Goal: Task Accomplishment & Management: Use online tool/utility

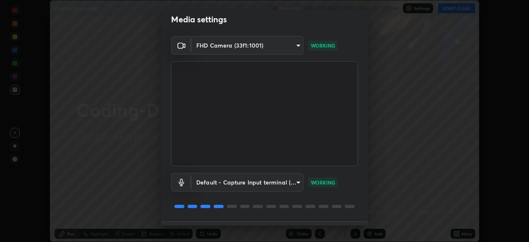
scroll to position [29, 0]
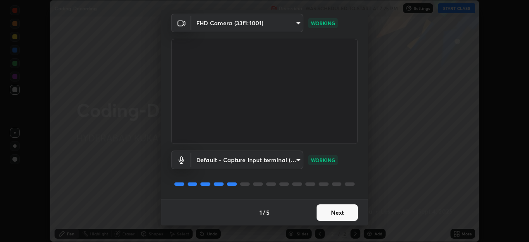
click at [324, 210] on button "Next" at bounding box center [337, 212] width 41 height 17
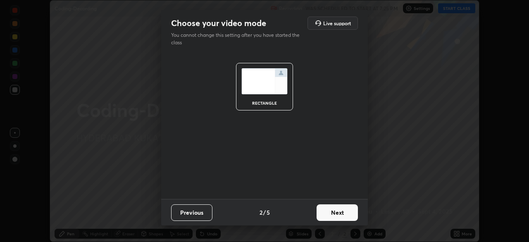
click at [319, 213] on button "Next" at bounding box center [337, 212] width 41 height 17
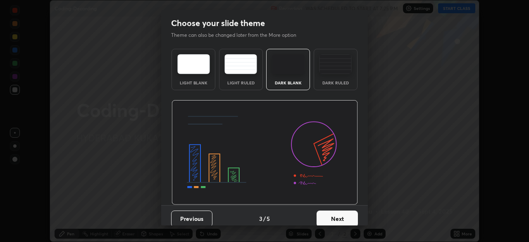
click at [325, 214] on button "Next" at bounding box center [337, 219] width 41 height 17
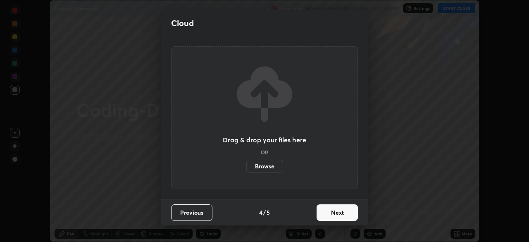
click at [325, 215] on button "Next" at bounding box center [337, 212] width 41 height 17
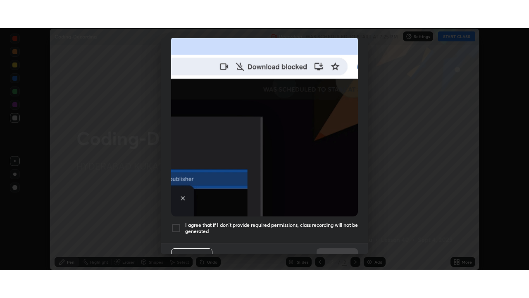
scroll to position [198, 0]
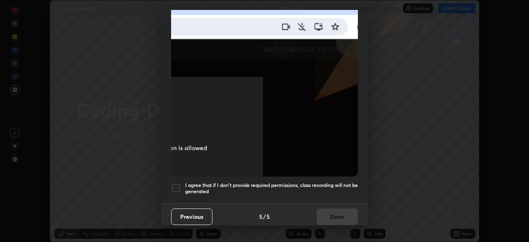
click at [175, 183] on div at bounding box center [176, 188] width 10 height 10
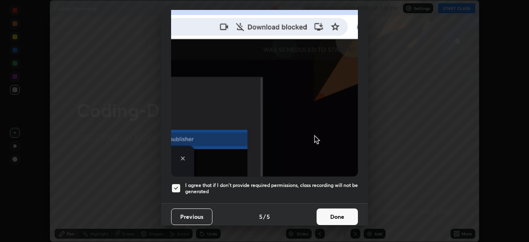
click at [330, 211] on button "Done" at bounding box center [337, 216] width 41 height 17
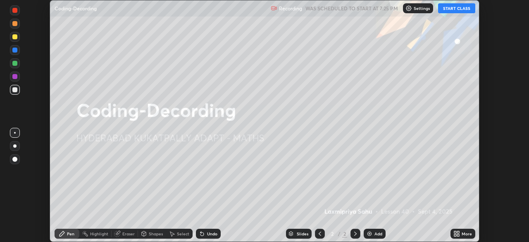
click at [450, 8] on button "START CLASS" at bounding box center [456, 8] width 37 height 10
click at [455, 233] on icon at bounding box center [456, 232] width 2 height 2
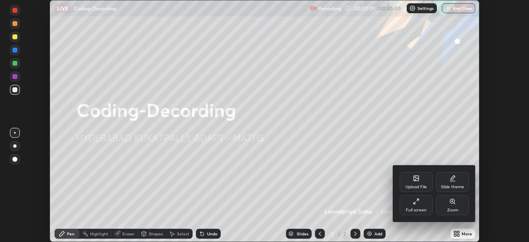
click at [418, 208] on div "Full screen" at bounding box center [416, 210] width 21 height 4
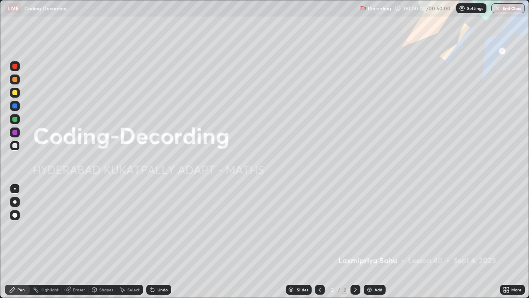
scroll to position [298, 529]
click at [366, 242] on img at bounding box center [369, 289] width 7 height 7
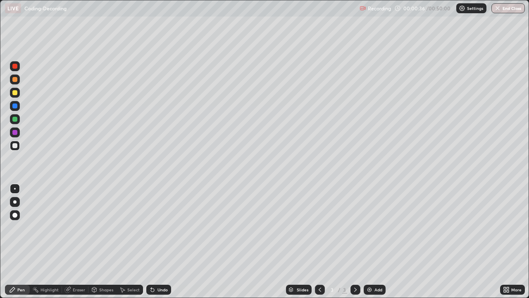
click at [125, 242] on div "Select" at bounding box center [130, 290] width 26 height 10
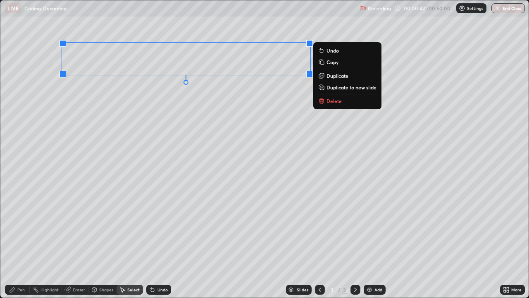
click at [114, 242] on div "0 ° Undo Copy Duplicate Duplicate to new slide Delete" at bounding box center [264, 148] width 529 height 297
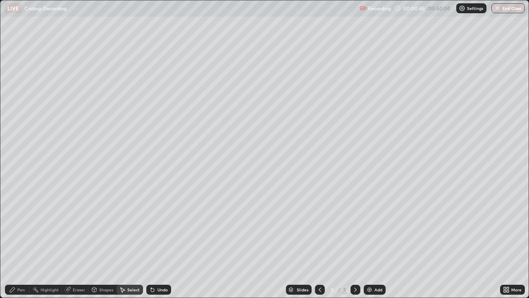
click at [15, 242] on icon at bounding box center [12, 289] width 7 height 7
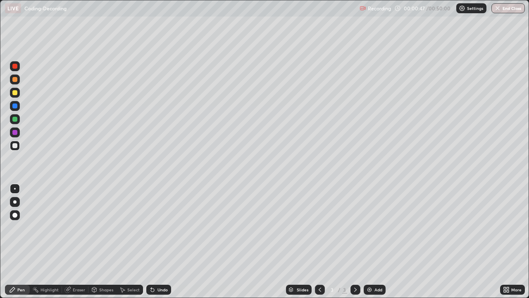
click at [14, 93] on div at bounding box center [14, 92] width 5 height 5
click at [16, 106] on div at bounding box center [14, 105] width 5 height 5
click at [14, 121] on div at bounding box center [14, 119] width 5 height 5
click at [122, 242] on icon at bounding box center [123, 289] width 5 height 5
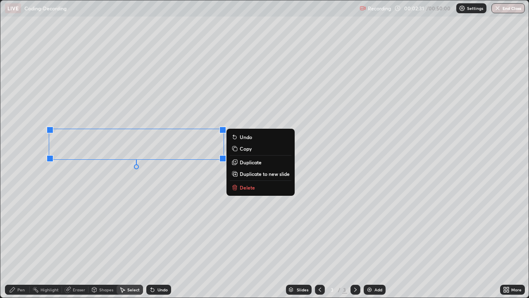
click at [14, 242] on icon at bounding box center [12, 289] width 5 height 5
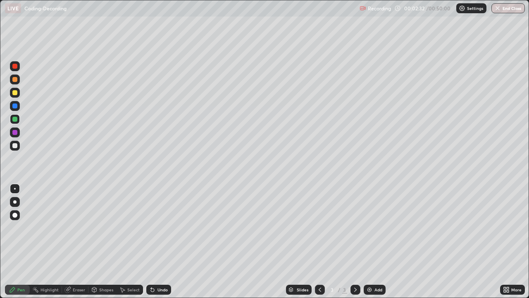
click at [15, 106] on div at bounding box center [14, 105] width 5 height 5
click at [14, 94] on div at bounding box center [14, 92] width 5 height 5
click at [160, 242] on div "Undo" at bounding box center [163, 289] width 10 height 4
click at [158, 242] on div "Undo" at bounding box center [163, 289] width 10 height 4
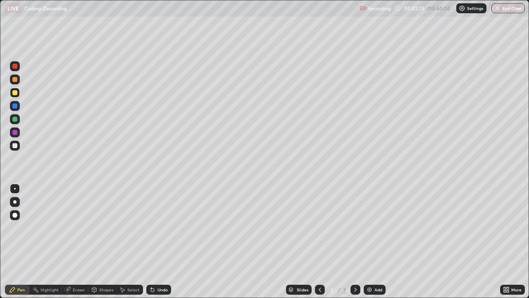
click at [158, 242] on div "Undo" at bounding box center [163, 289] width 10 height 4
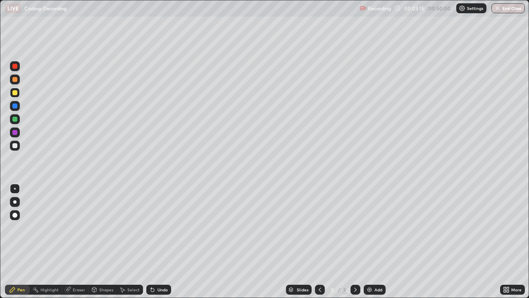
click at [158, 242] on div "Undo" at bounding box center [163, 289] width 10 height 4
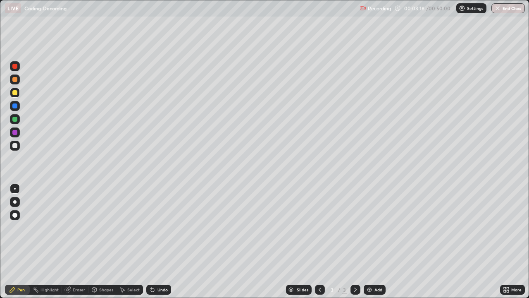
click at [159, 242] on div "Undo" at bounding box center [163, 289] width 10 height 4
click at [16, 144] on div at bounding box center [14, 145] width 5 height 5
click at [14, 134] on div at bounding box center [14, 132] width 5 height 5
click at [368, 242] on img at bounding box center [369, 289] width 7 height 7
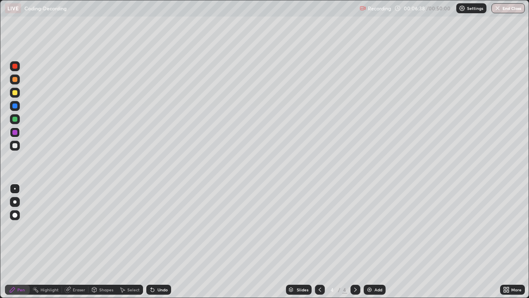
click at [15, 104] on div at bounding box center [14, 105] width 5 height 5
click at [13, 93] on div at bounding box center [14, 92] width 5 height 5
click at [12, 141] on div at bounding box center [15, 146] width 10 height 10
click at [125, 242] on div "Select" at bounding box center [130, 290] width 26 height 10
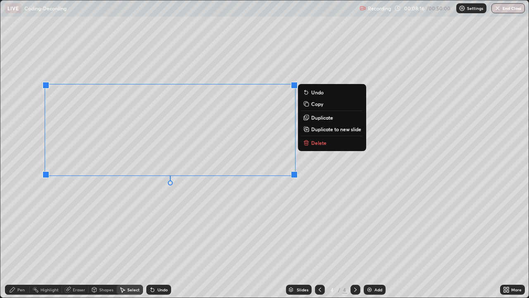
click at [17, 242] on div "Pen" at bounding box center [17, 290] width 25 height 10
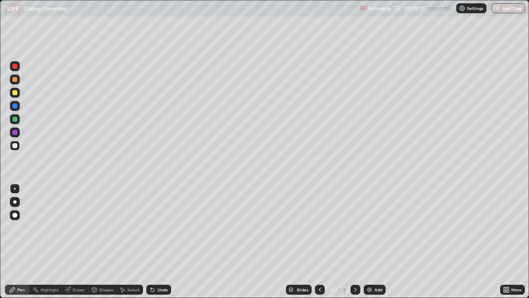
click at [15, 118] on div at bounding box center [14, 119] width 5 height 5
click at [155, 242] on div "Undo" at bounding box center [158, 290] width 25 height 10
click at [364, 242] on div "Add" at bounding box center [375, 290] width 22 height 10
click at [12, 96] on div at bounding box center [15, 93] width 10 height 10
click at [154, 242] on icon at bounding box center [152, 289] width 7 height 7
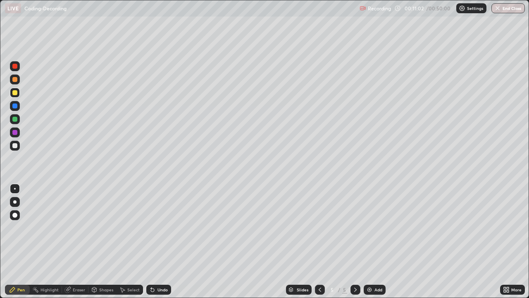
click at [153, 242] on div "Undo" at bounding box center [158, 290] width 25 height 10
click at [151, 242] on icon at bounding box center [151, 287] width 1 height 1
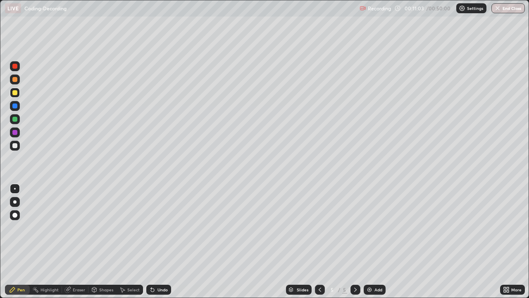
click at [151, 242] on icon at bounding box center [151, 287] width 1 height 1
click at [150, 242] on div "Undo" at bounding box center [158, 290] width 25 height 10
click at [149, 242] on div "Undo" at bounding box center [158, 290] width 25 height 10
click at [158, 242] on div "Undo" at bounding box center [163, 289] width 10 height 4
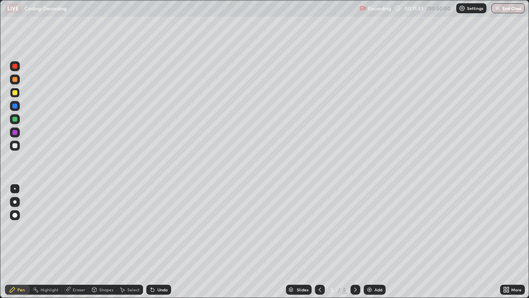
click at [159, 242] on div "Undo" at bounding box center [163, 289] width 10 height 4
click at [126, 242] on div "Select" at bounding box center [130, 290] width 26 height 10
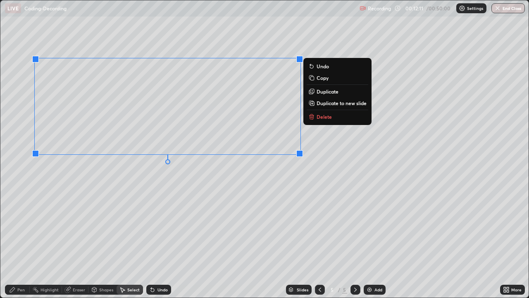
click at [15, 242] on icon at bounding box center [12, 289] width 5 height 5
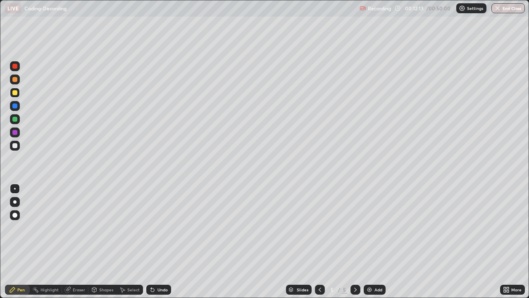
click at [14, 132] on div at bounding box center [14, 132] width 5 height 5
click at [15, 144] on div at bounding box center [14, 145] width 5 height 5
click at [158, 242] on div "Undo" at bounding box center [163, 289] width 10 height 4
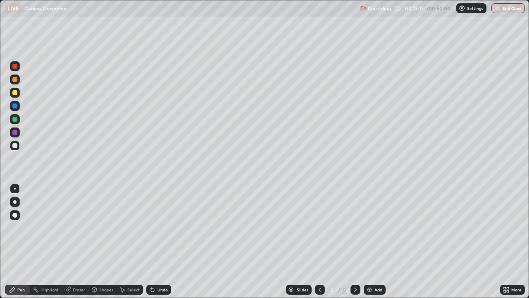
click at [159, 242] on div "Undo" at bounding box center [163, 289] width 10 height 4
click at [158, 242] on div "Undo" at bounding box center [163, 289] width 10 height 4
click at [369, 242] on img at bounding box center [369, 289] width 7 height 7
click at [14, 132] on div at bounding box center [14, 132] width 5 height 5
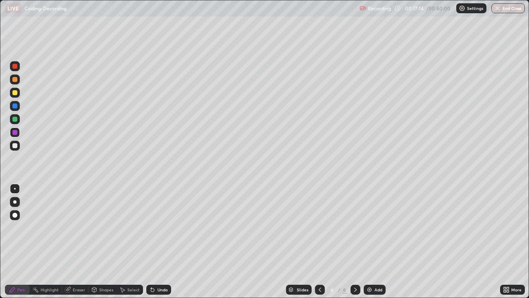
click at [17, 93] on div at bounding box center [14, 92] width 5 height 5
click at [13, 105] on div at bounding box center [14, 105] width 5 height 5
click at [14, 120] on div at bounding box center [14, 119] width 5 height 5
click at [15, 108] on div at bounding box center [14, 105] width 5 height 5
click at [368, 242] on img at bounding box center [369, 289] width 7 height 7
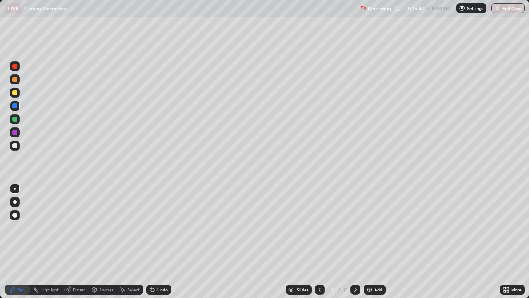
click at [10, 90] on div at bounding box center [15, 93] width 10 height 10
click at [12, 107] on div at bounding box center [14, 105] width 5 height 5
click at [14, 78] on div at bounding box center [14, 79] width 5 height 5
click at [14, 119] on div at bounding box center [14, 119] width 5 height 5
click at [370, 242] on img at bounding box center [369, 289] width 7 height 7
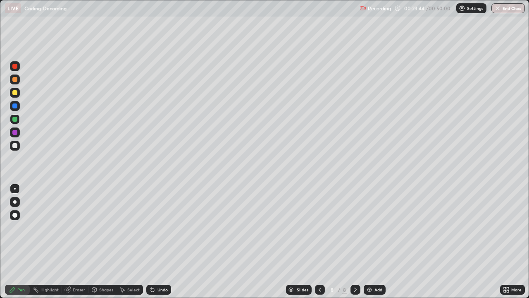
click at [16, 90] on div at bounding box center [14, 92] width 5 height 5
click at [153, 242] on icon at bounding box center [152, 289] width 3 height 3
click at [156, 242] on div "Undo" at bounding box center [158, 290] width 25 height 10
click at [155, 242] on div "Undo" at bounding box center [158, 290] width 25 height 10
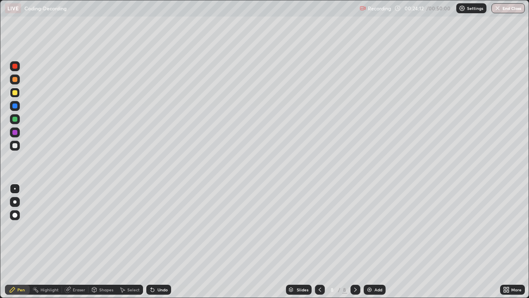
click at [155, 242] on div "Undo" at bounding box center [158, 290] width 25 height 10
click at [13, 108] on div at bounding box center [15, 106] width 10 height 10
click at [13, 122] on div at bounding box center [15, 119] width 10 height 10
click at [17, 102] on div at bounding box center [15, 106] width 10 height 10
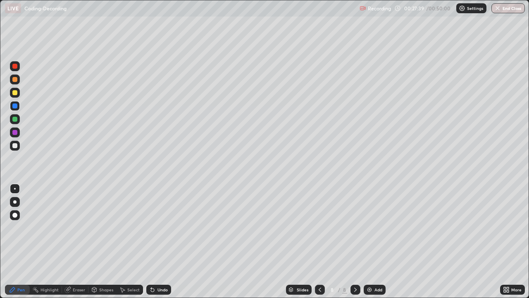
click at [160, 242] on div "Undo" at bounding box center [163, 289] width 10 height 4
click at [158, 242] on div "Undo" at bounding box center [163, 289] width 10 height 4
click at [159, 242] on div "Undo" at bounding box center [163, 289] width 10 height 4
click at [158, 242] on div "Undo" at bounding box center [163, 289] width 10 height 4
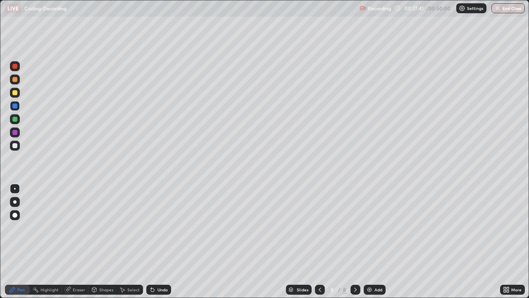
click at [158, 242] on div "Undo" at bounding box center [163, 289] width 10 height 4
click at [368, 242] on img at bounding box center [369, 289] width 7 height 7
click at [16, 91] on div at bounding box center [14, 92] width 5 height 5
click at [14, 120] on div at bounding box center [14, 119] width 5 height 5
click at [15, 133] on div at bounding box center [14, 132] width 5 height 5
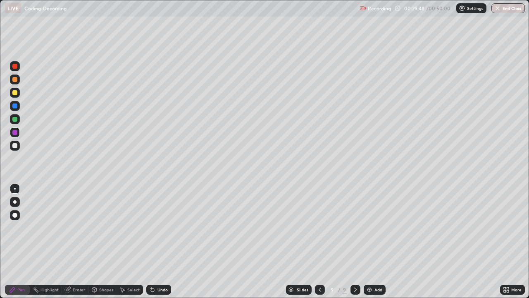
click at [99, 242] on div "Shapes" at bounding box center [106, 289] width 14 height 4
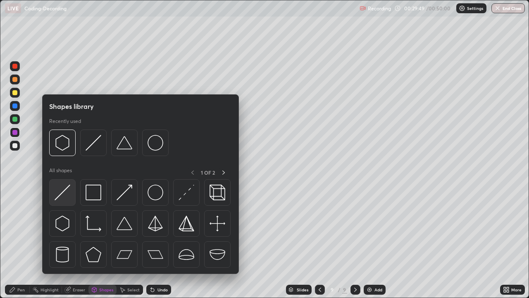
click at [61, 192] on img at bounding box center [63, 192] width 16 height 16
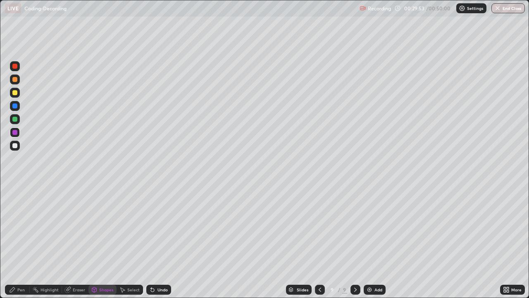
click at [17, 242] on div "Pen" at bounding box center [17, 290] width 25 height 10
click at [12, 95] on div at bounding box center [15, 93] width 10 height 10
click at [14, 132] on div at bounding box center [14, 132] width 5 height 5
click at [14, 145] on div at bounding box center [14, 145] width 5 height 5
click at [66, 242] on icon at bounding box center [67, 289] width 5 height 5
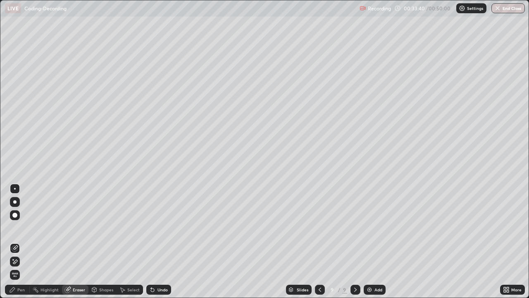
click at [50, 242] on div "Highlight" at bounding box center [50, 289] width 18 height 4
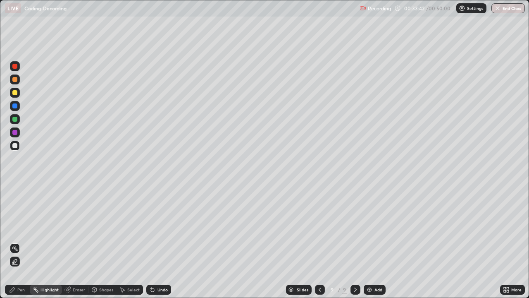
click at [15, 242] on icon at bounding box center [12, 289] width 7 height 7
click at [68, 242] on icon at bounding box center [67, 289] width 5 height 5
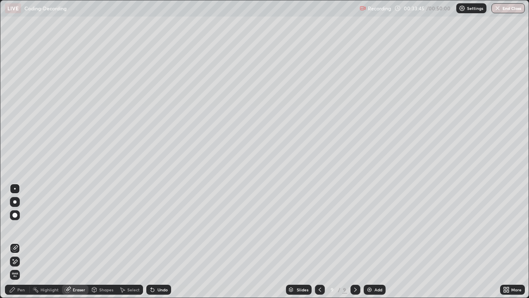
click at [16, 215] on div at bounding box center [14, 215] width 5 height 5
click at [14, 188] on div at bounding box center [15, 189] width 2 height 2
click at [13, 242] on icon at bounding box center [12, 289] width 7 height 7
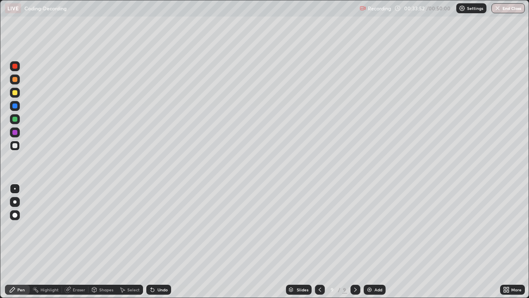
click at [13, 89] on div at bounding box center [15, 93] width 10 height 10
click at [14, 119] on div at bounding box center [14, 119] width 5 height 5
click at [15, 130] on div at bounding box center [14, 132] width 5 height 5
click at [16, 95] on div at bounding box center [14, 92] width 5 height 5
click at [14, 79] on div at bounding box center [14, 79] width 5 height 5
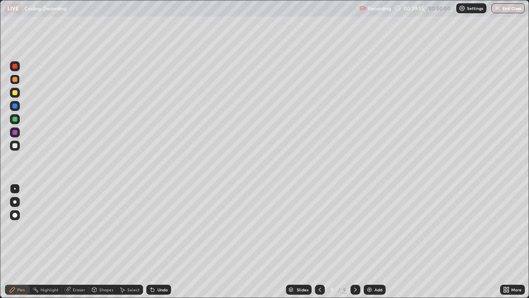
click at [366, 242] on div "Add" at bounding box center [375, 290] width 22 height 10
click at [14, 67] on div at bounding box center [14, 66] width 5 height 5
click at [159, 242] on div "Undo" at bounding box center [163, 289] width 10 height 4
click at [14, 134] on div at bounding box center [14, 132] width 5 height 5
click at [14, 121] on div at bounding box center [14, 119] width 5 height 5
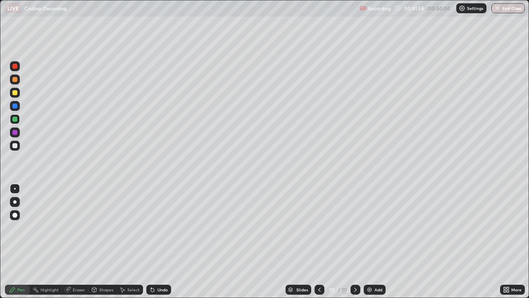
click at [12, 79] on div at bounding box center [15, 79] width 10 height 10
click at [14, 132] on div at bounding box center [14, 132] width 5 height 5
click at [13, 144] on div at bounding box center [14, 145] width 5 height 5
click at [10, 93] on div at bounding box center [15, 93] width 10 height 10
click at [161, 242] on div "Undo" at bounding box center [163, 289] width 10 height 4
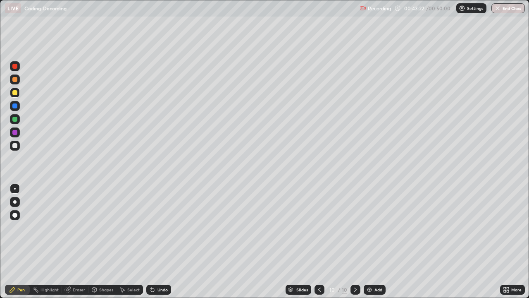
click at [159, 242] on div "Undo" at bounding box center [163, 289] width 10 height 4
click at [161, 242] on div "Undo" at bounding box center [163, 289] width 10 height 4
click at [70, 242] on icon at bounding box center [68, 289] width 7 height 7
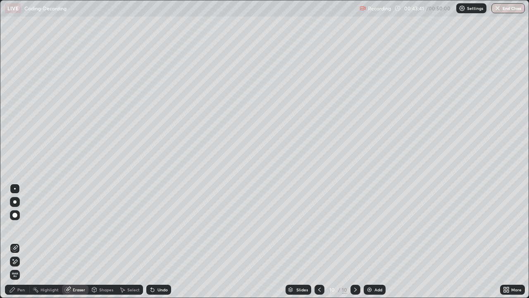
click at [19, 242] on div "Pen" at bounding box center [20, 289] width 7 height 4
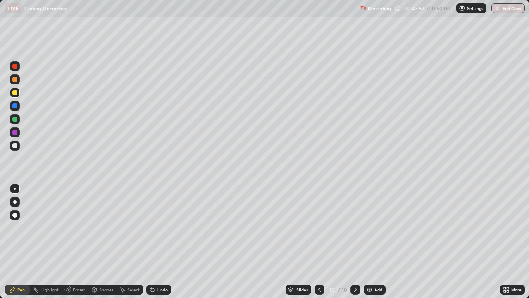
click at [151, 242] on icon at bounding box center [152, 289] width 3 height 3
click at [158, 242] on div "Undo" at bounding box center [163, 289] width 10 height 4
click at [159, 242] on div "Undo" at bounding box center [163, 289] width 10 height 4
click at [13, 118] on div at bounding box center [14, 119] width 5 height 5
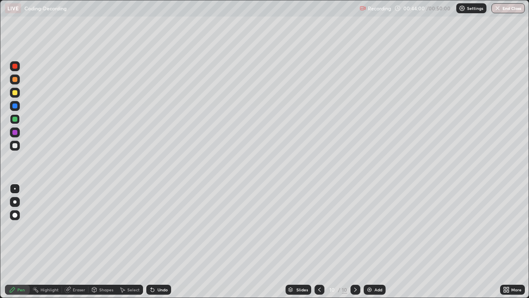
click at [14, 130] on div at bounding box center [14, 132] width 5 height 5
click at [160, 242] on div "Undo" at bounding box center [163, 289] width 10 height 4
click at [161, 242] on div "Undo" at bounding box center [163, 289] width 10 height 4
click at [125, 242] on div "Select" at bounding box center [130, 290] width 26 height 10
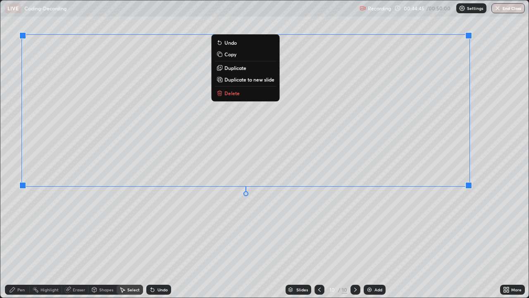
click at [17, 242] on div "Pen" at bounding box center [17, 290] width 25 height 10
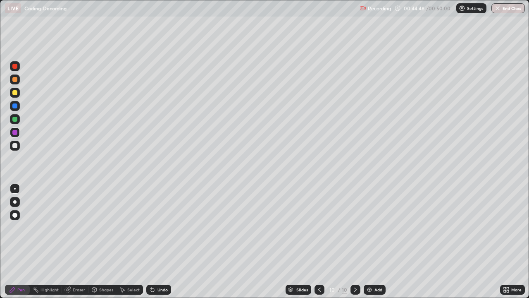
click at [13, 95] on div at bounding box center [15, 93] width 10 height 10
click at [158, 242] on div "Undo" at bounding box center [163, 289] width 10 height 4
click at [156, 242] on div "Undo" at bounding box center [158, 290] width 25 height 10
click at [155, 242] on div "Undo" at bounding box center [158, 290] width 25 height 10
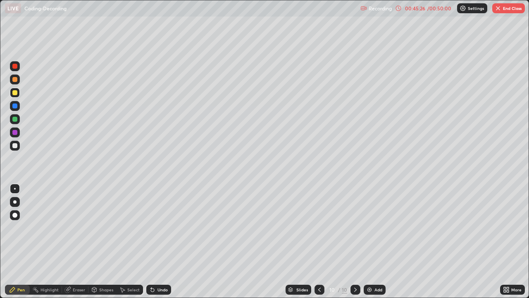
click at [156, 242] on div "Undo" at bounding box center [158, 290] width 25 height 10
click at [158, 242] on div "Undo" at bounding box center [163, 289] width 10 height 4
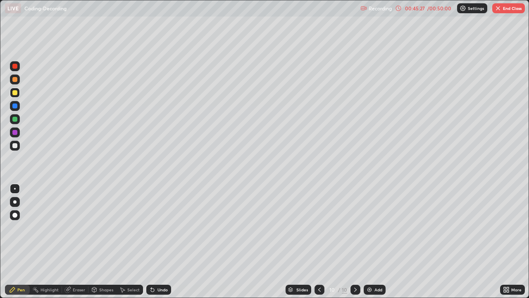
click at [158, 242] on div "Undo" at bounding box center [163, 289] width 10 height 4
click at [155, 242] on div "Undo" at bounding box center [158, 290] width 25 height 10
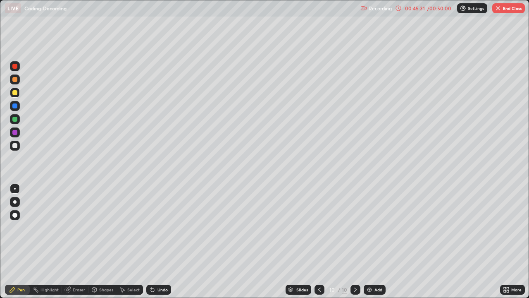
click at [155, 242] on div "Undo" at bounding box center [158, 290] width 25 height 10
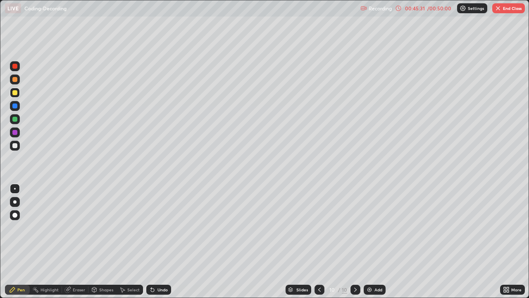
click at [155, 242] on div "Undo" at bounding box center [158, 290] width 25 height 10
click at [156, 242] on div "Undo" at bounding box center [158, 290] width 25 height 10
click at [155, 242] on div "Undo" at bounding box center [158, 290] width 25 height 10
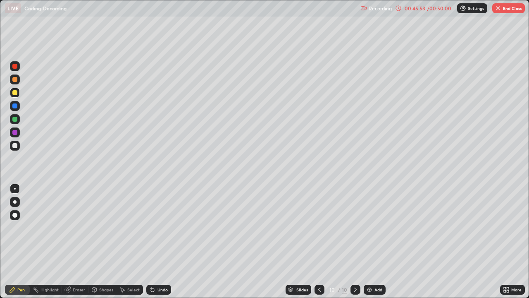
click at [151, 242] on icon at bounding box center [152, 289] width 3 height 3
click at [155, 242] on div "Undo" at bounding box center [158, 290] width 25 height 10
click at [154, 242] on icon at bounding box center [152, 289] width 7 height 7
click at [153, 242] on icon at bounding box center [152, 289] width 7 height 7
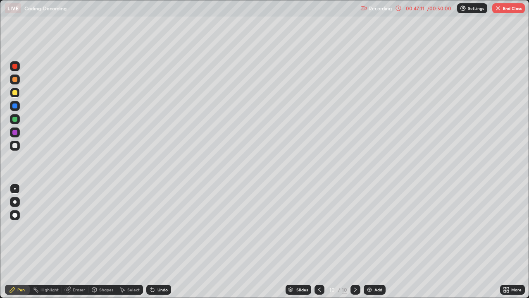
click at [155, 242] on div "Undo" at bounding box center [158, 290] width 25 height 10
click at [156, 242] on div "Undo" at bounding box center [158, 290] width 25 height 10
click at [158, 242] on div "Undo" at bounding box center [163, 289] width 10 height 4
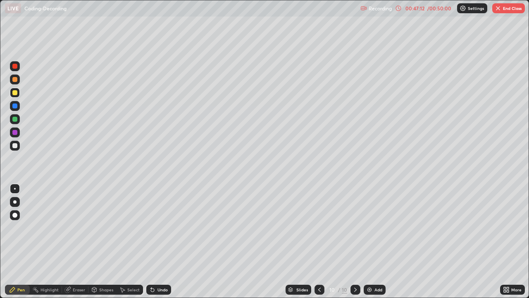
click at [158, 242] on div "Undo" at bounding box center [163, 289] width 10 height 4
click at [155, 242] on div "Undo" at bounding box center [158, 290] width 25 height 10
click at [154, 242] on icon at bounding box center [152, 289] width 7 height 7
click at [153, 242] on icon at bounding box center [152, 289] width 7 height 7
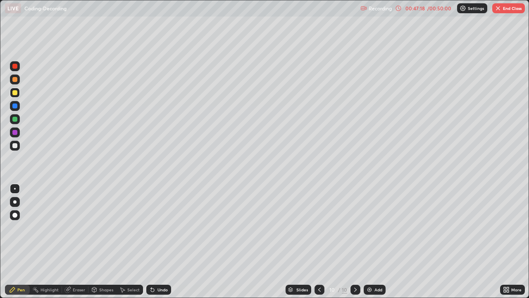
click at [154, 242] on icon at bounding box center [152, 289] width 7 height 7
click at [45, 242] on div "Highlight" at bounding box center [46, 290] width 32 height 10
click at [72, 242] on div "Eraser" at bounding box center [75, 290] width 26 height 10
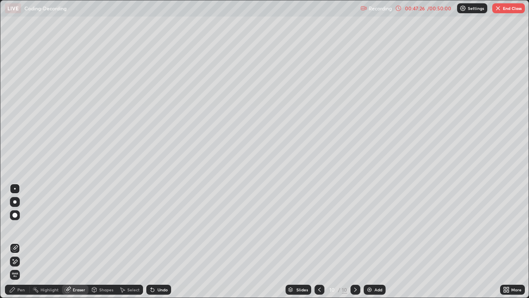
click at [17, 242] on div "Pen" at bounding box center [17, 290] width 25 height 10
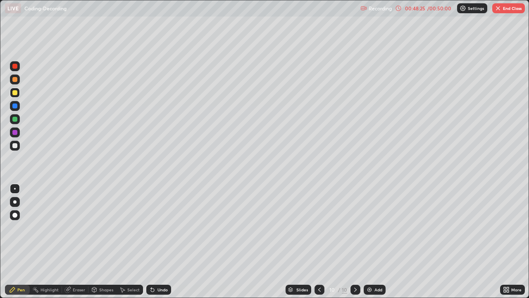
click at [79, 242] on div "Eraser" at bounding box center [79, 289] width 12 height 4
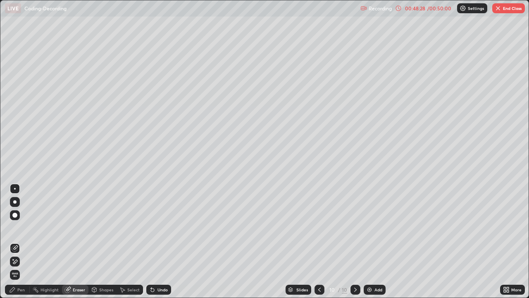
click at [21, 242] on div "Pen" at bounding box center [20, 289] width 7 height 4
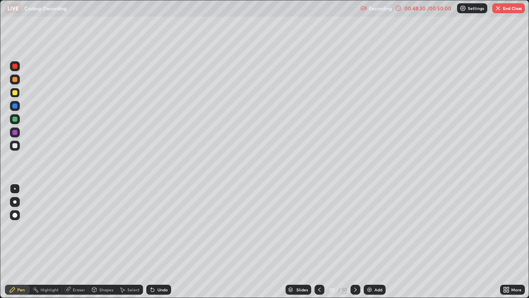
click at [16, 136] on div at bounding box center [15, 132] width 10 height 10
click at [159, 242] on div "Undo" at bounding box center [163, 289] width 10 height 4
click at [160, 242] on div "Undo" at bounding box center [163, 289] width 10 height 4
click at [158, 242] on div "Undo" at bounding box center [163, 289] width 10 height 4
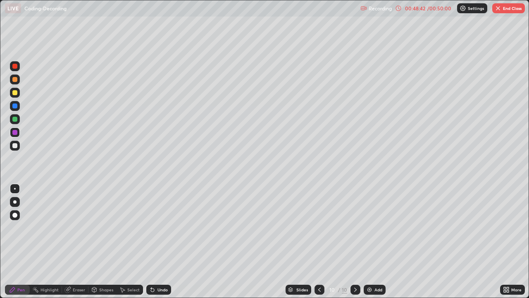
click at [159, 242] on div "Undo" at bounding box center [163, 289] width 10 height 4
click at [78, 242] on div "Eraser" at bounding box center [79, 289] width 12 height 4
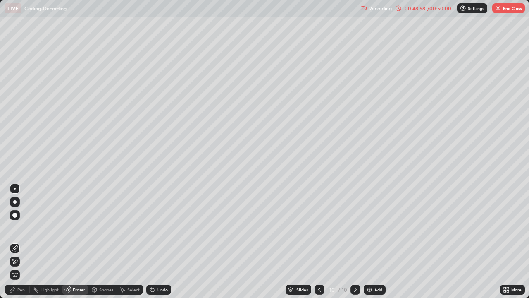
click at [24, 242] on div "Pen" at bounding box center [20, 289] width 7 height 4
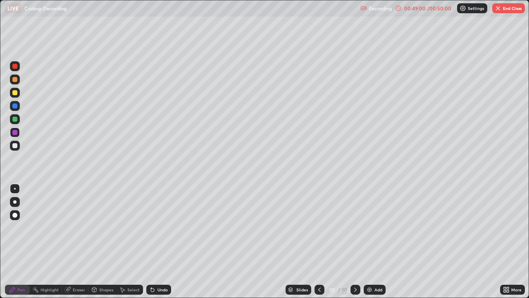
click at [81, 242] on div "Eraser" at bounding box center [79, 289] width 12 height 4
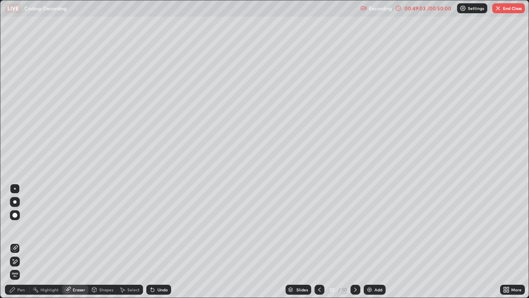
click at [23, 242] on div "Pen" at bounding box center [20, 289] width 7 height 4
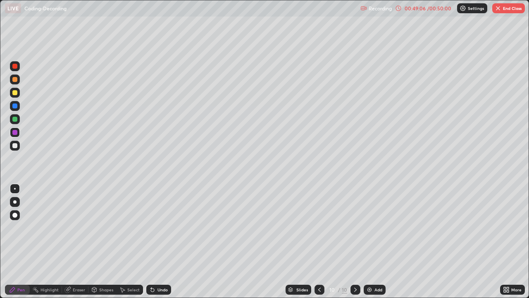
click at [14, 93] on div at bounding box center [14, 92] width 5 height 5
click at [12, 93] on div at bounding box center [15, 93] width 10 height 10
click at [77, 242] on div "Eraser" at bounding box center [79, 289] width 12 height 4
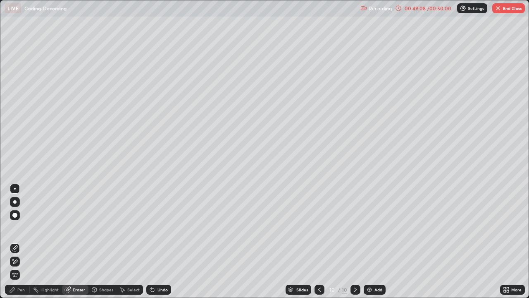
click at [26, 242] on div "Pen" at bounding box center [17, 290] width 25 height 10
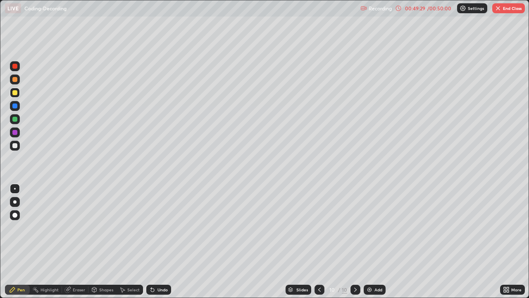
click at [74, 242] on div "Eraser" at bounding box center [75, 290] width 26 height 10
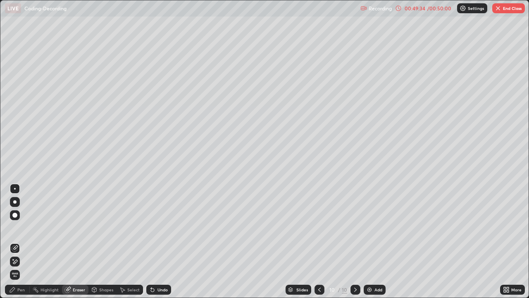
click at [21, 242] on div "Pen" at bounding box center [20, 289] width 7 height 4
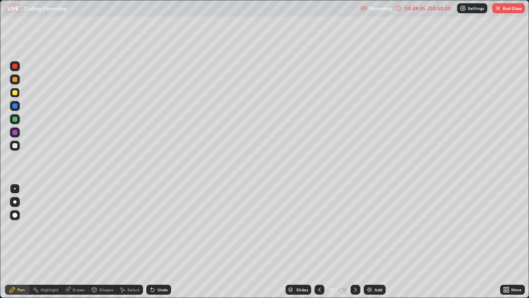
click at [15, 97] on div at bounding box center [15, 93] width 10 height 10
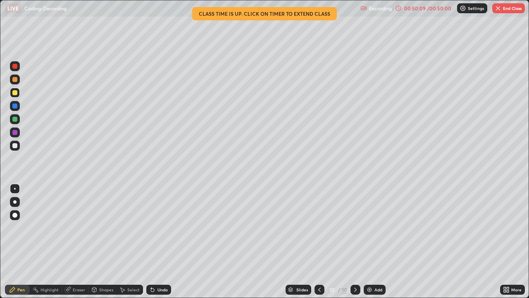
click at [499, 12] on button "End Class" at bounding box center [509, 8] width 33 height 10
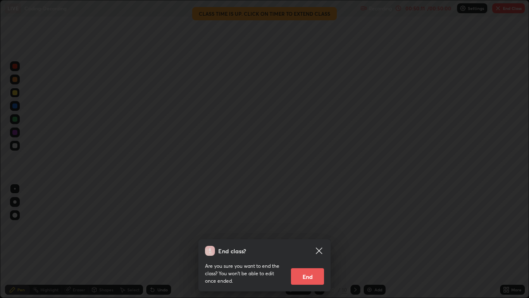
click at [317, 242] on button "End" at bounding box center [307, 276] width 33 height 17
